Goal: Find specific page/section: Find specific page/section

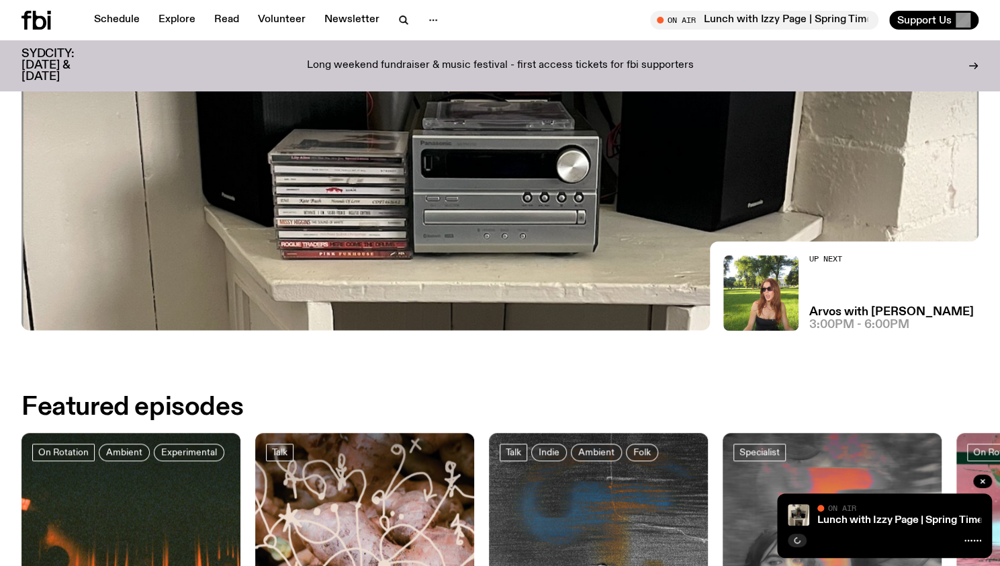
scroll to position [661, 0]
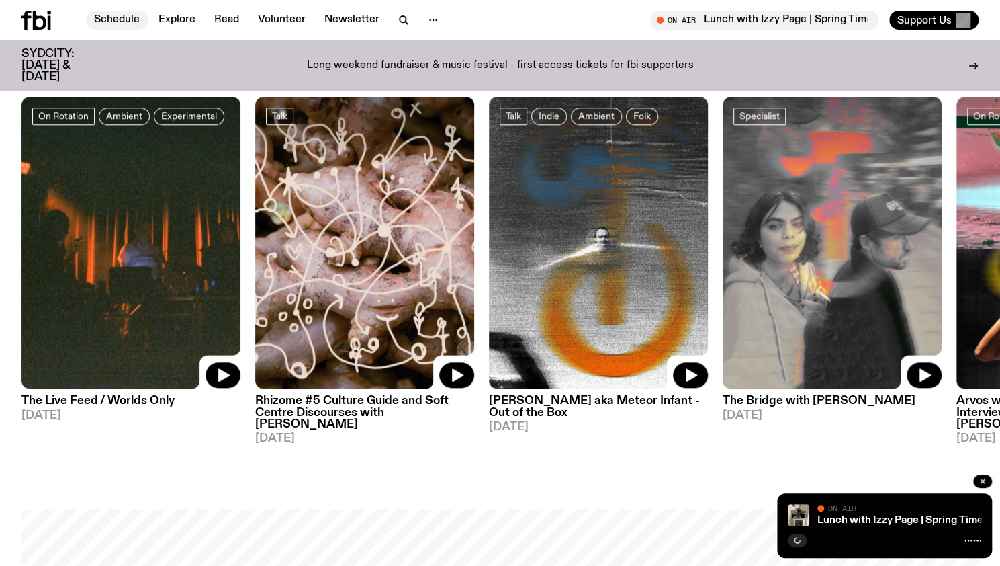
click at [103, 21] on link "Schedule" at bounding box center [117, 20] width 62 height 19
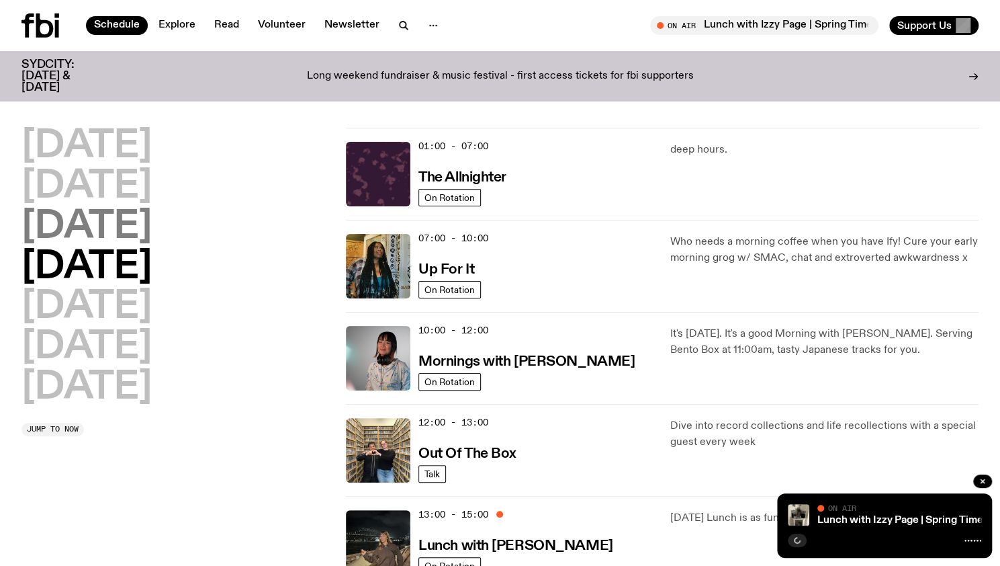
click at [97, 220] on h2 "[DATE]" at bounding box center [86, 227] width 130 height 38
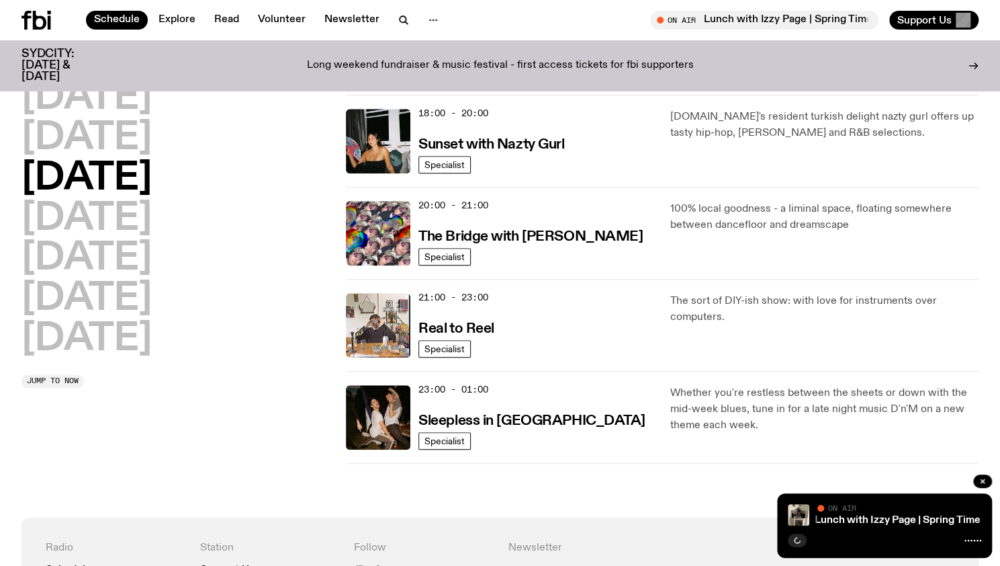
scroll to position [575, 0]
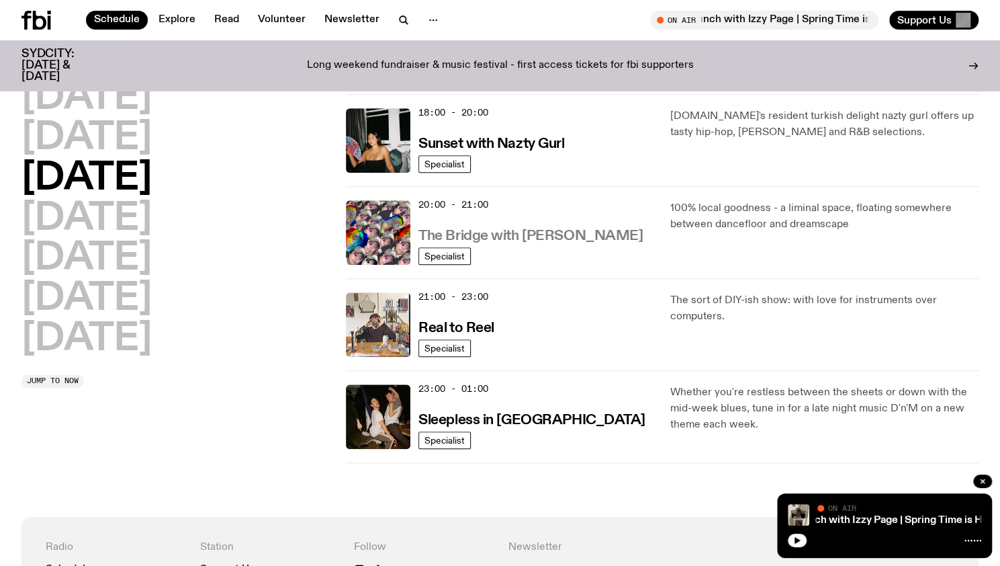
click at [510, 226] on link "The Bridge with [PERSON_NAME]" at bounding box center [530, 234] width 224 height 17
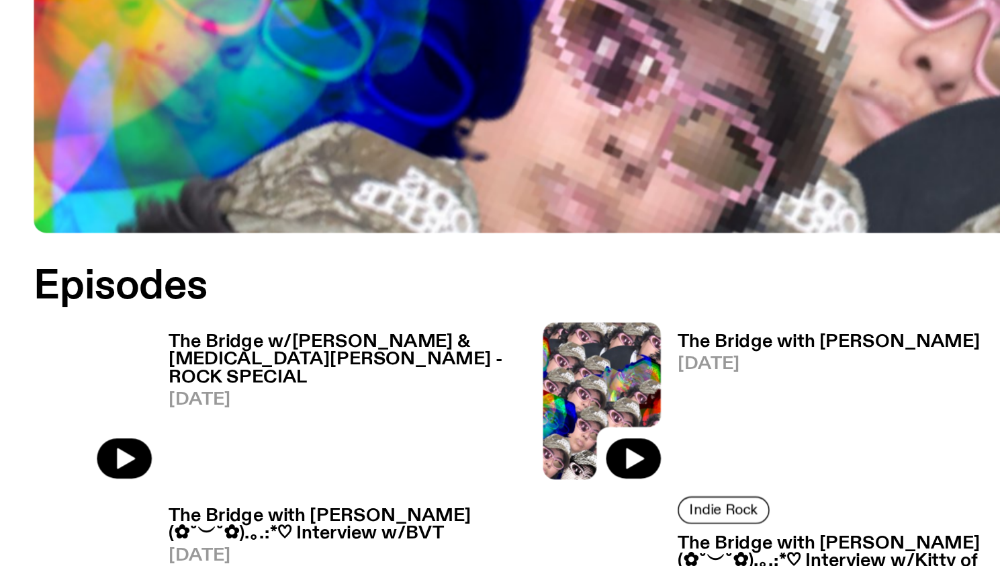
scroll to position [527, 0]
